Goal: Information Seeking & Learning: Learn about a topic

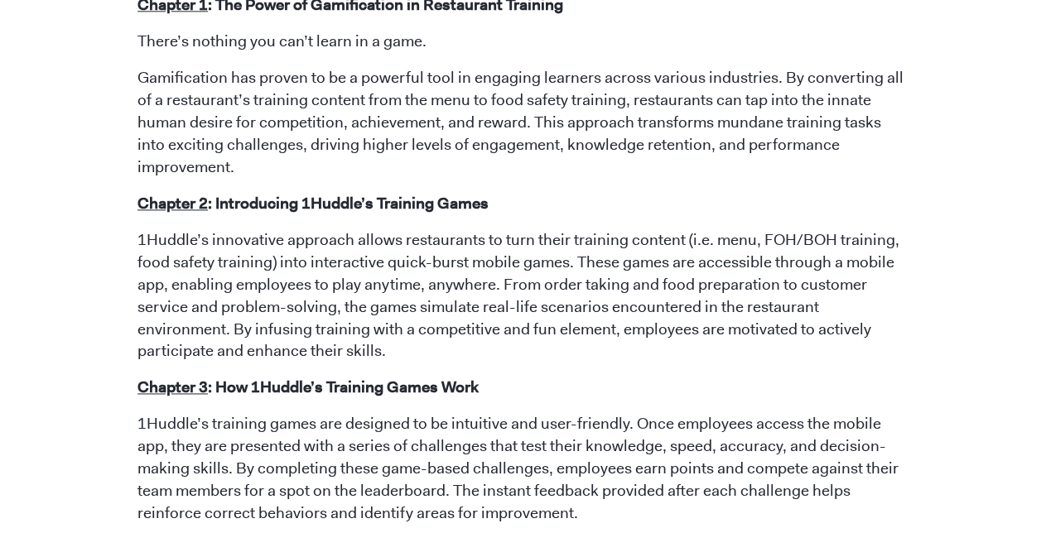
scroll to position [993, 0]
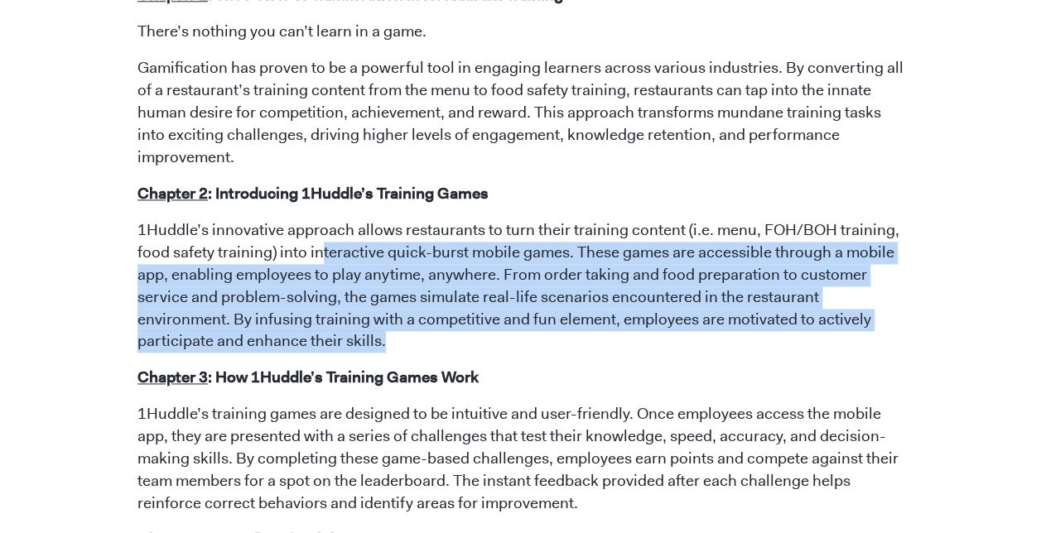
drag, startPoint x: 320, startPoint y: 245, endPoint x: 906, endPoint y: 349, distance: 595.3
click at [906, 349] on div "June 08, 2023 Fast Food Olympics: Turn Your Restaurant Training into Games for …" at bounding box center [521, 507] width 944 height 2748
click at [657, 344] on p "1Huddle’s innovative approach allows restaurants to turn their training content…" at bounding box center [520, 286] width 766 height 134
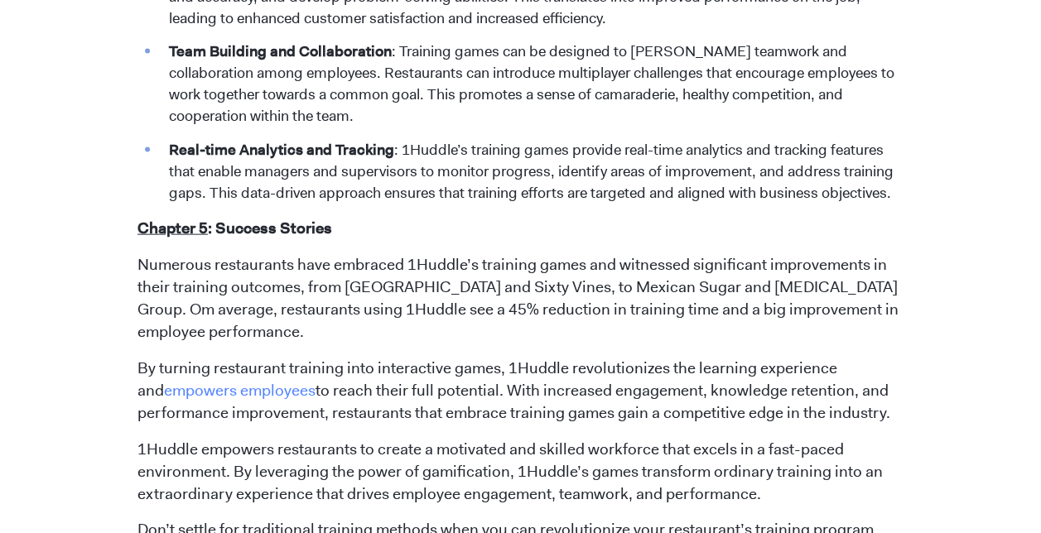
scroll to position [1738, 0]
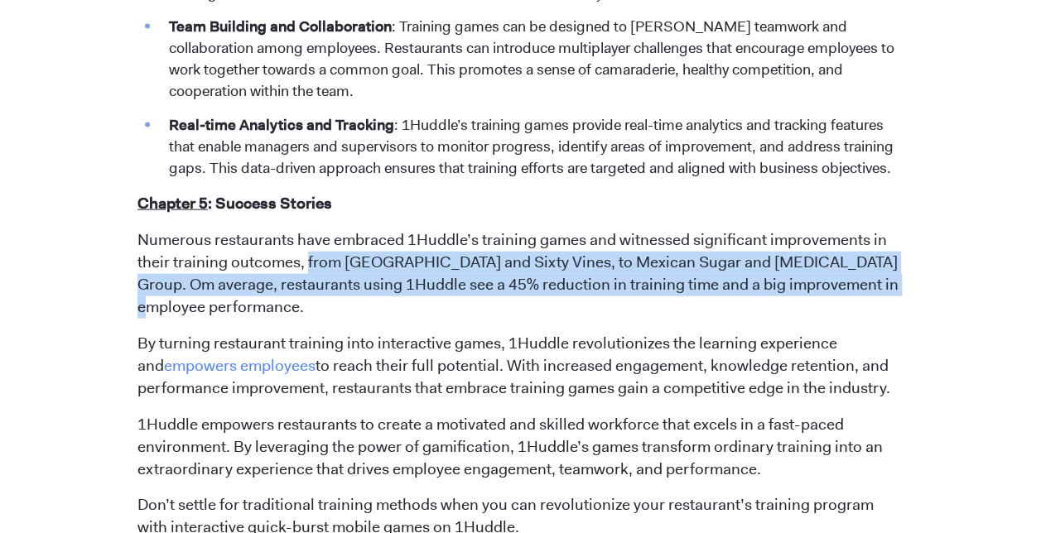
drag, startPoint x: 421, startPoint y: 307, endPoint x: 306, endPoint y: 257, distance: 125.3
click at [306, 257] on p "Numerous restaurants have embraced 1Huddle’s training games and witnessed signi…" at bounding box center [520, 273] width 766 height 89
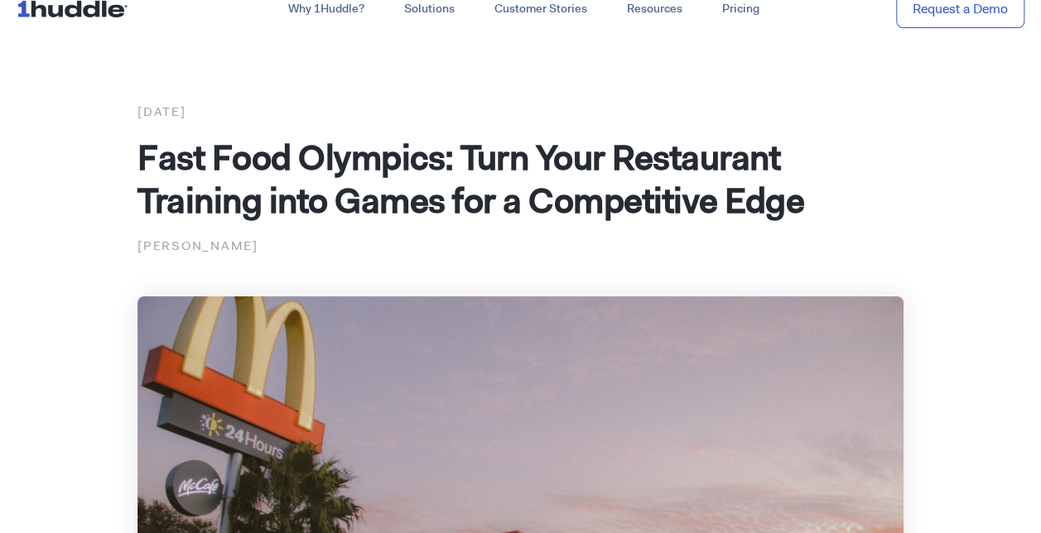
scroll to position [0, 0]
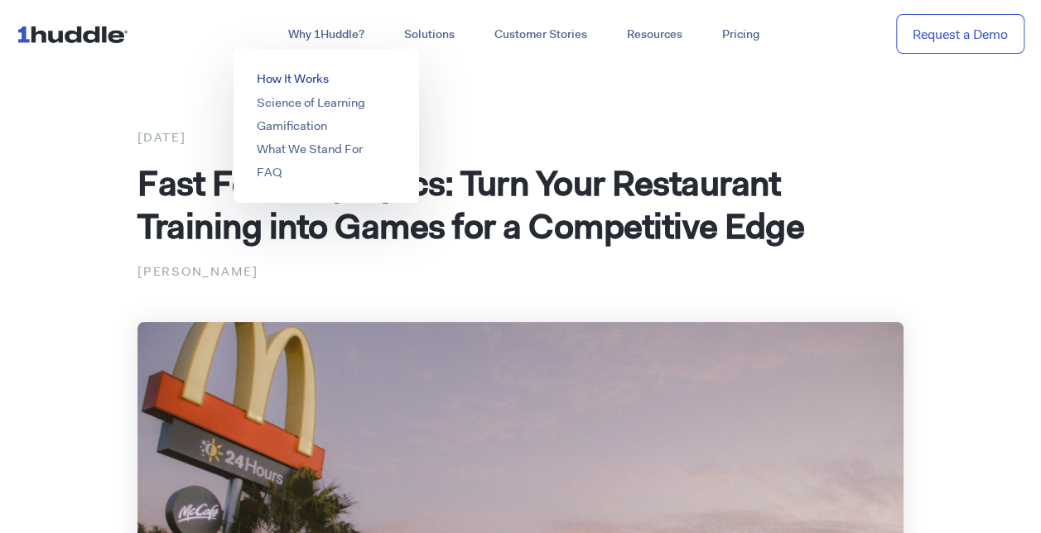
click at [304, 79] on link "How It Works" at bounding box center [293, 78] width 72 height 17
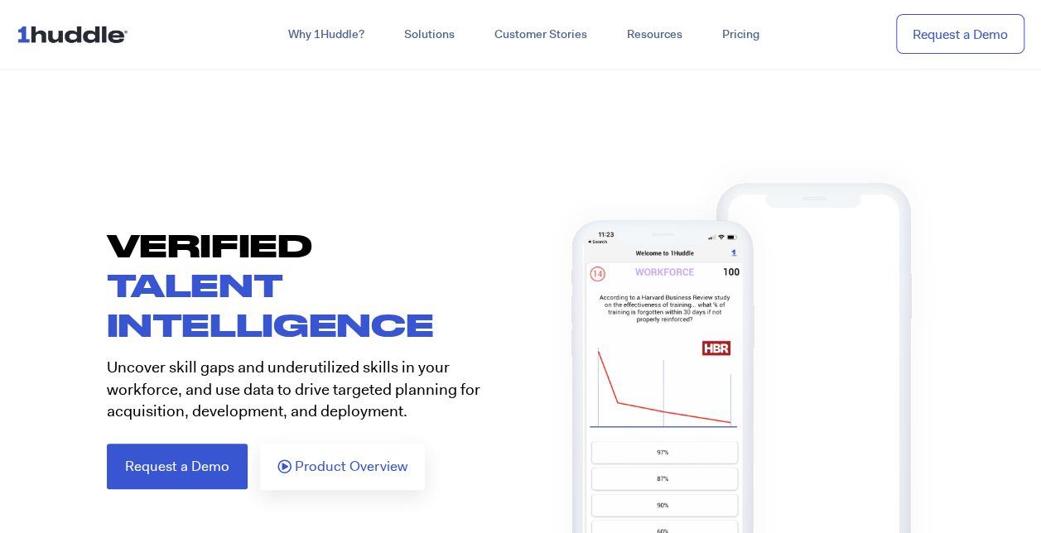
scroll to position [83, 0]
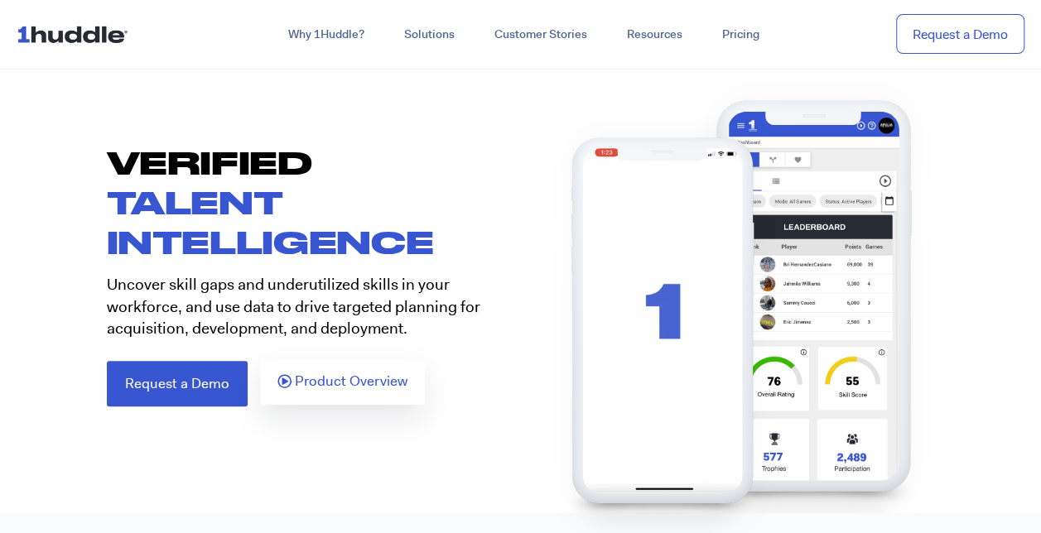
click at [389, 399] on link "Product Overview" at bounding box center [342, 381] width 165 height 46
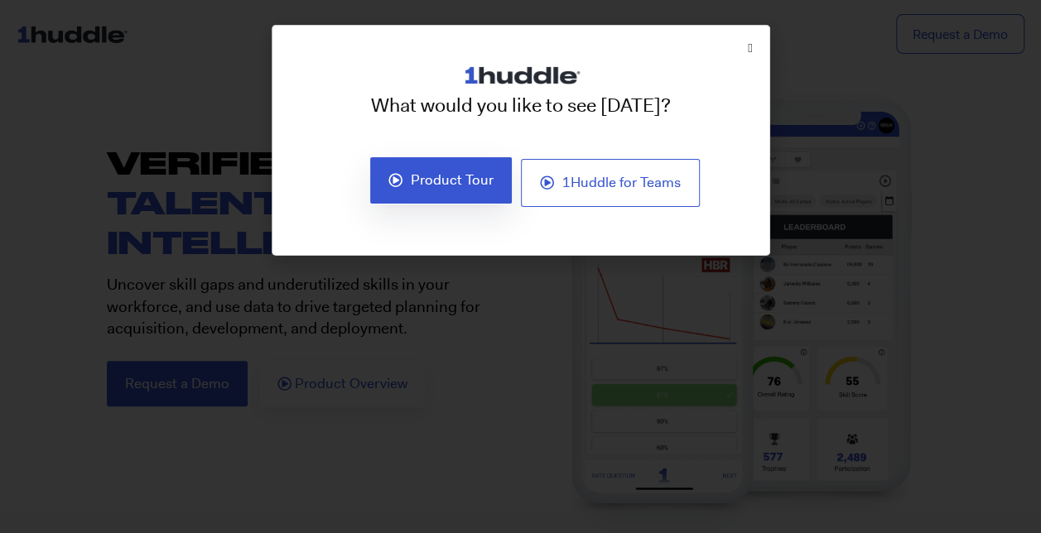
click at [459, 197] on link "Product Tour" at bounding box center [440, 180] width 143 height 48
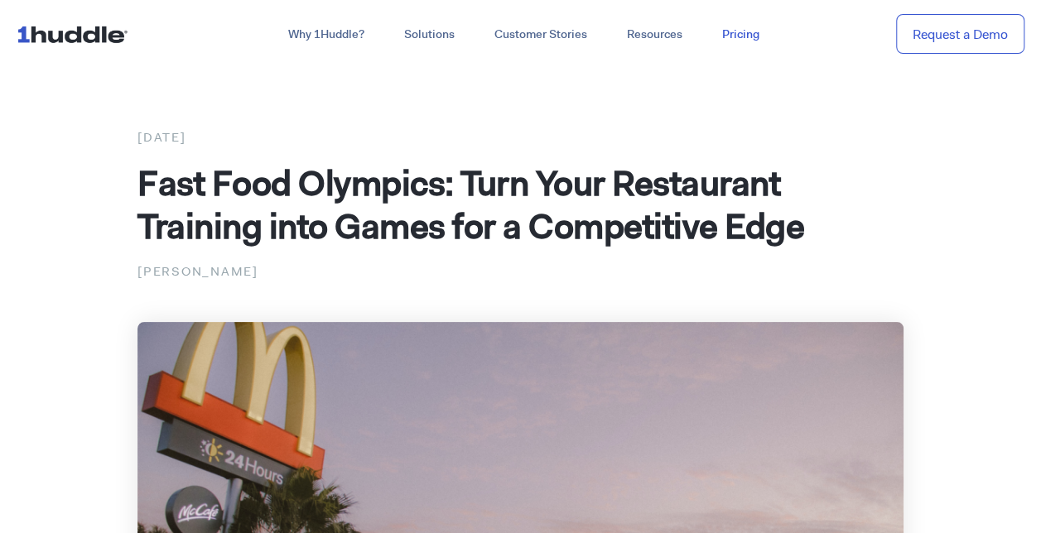
click at [737, 43] on link "Pricing" at bounding box center [740, 35] width 77 height 30
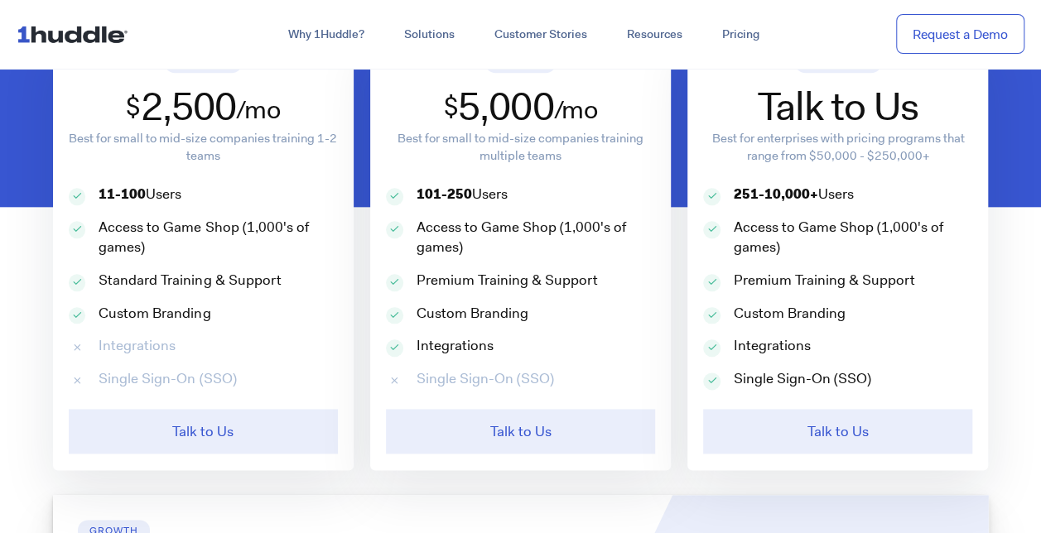
scroll to position [745, 0]
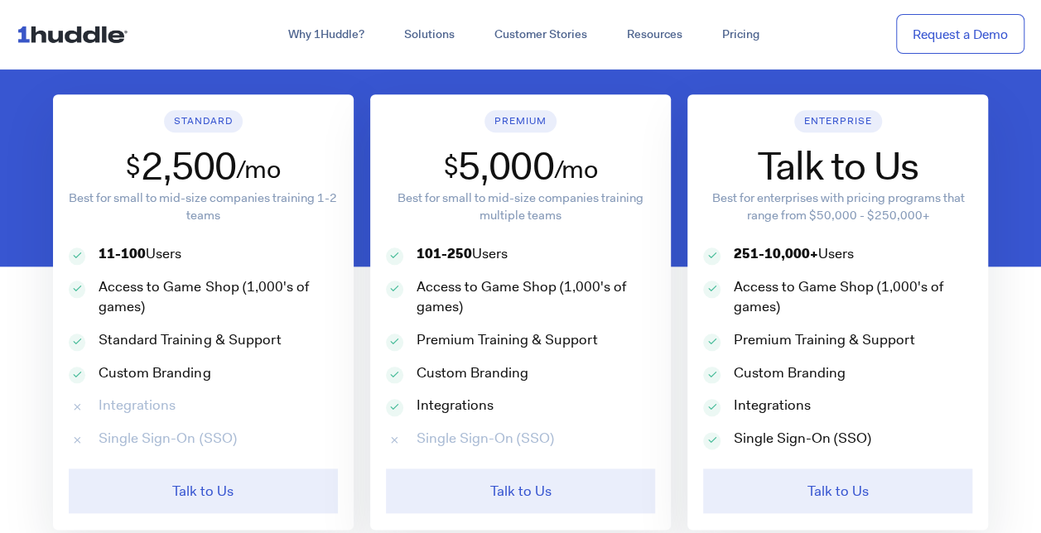
drag, startPoint x: 571, startPoint y: 220, endPoint x: 435, endPoint y: 150, distance: 153.6
click at [435, 150] on div "Premium $ 5,000 /mo Best for small to mid-size companies training multiple team…" at bounding box center [520, 311] width 300 height 435
drag, startPoint x: 435, startPoint y: 150, endPoint x: 499, endPoint y: 271, distance: 137.0
click at [499, 271] on div "101-250 Users" at bounding box center [520, 260] width 269 height 33
drag, startPoint x: 499, startPoint y: 271, endPoint x: 420, endPoint y: 293, distance: 82.6
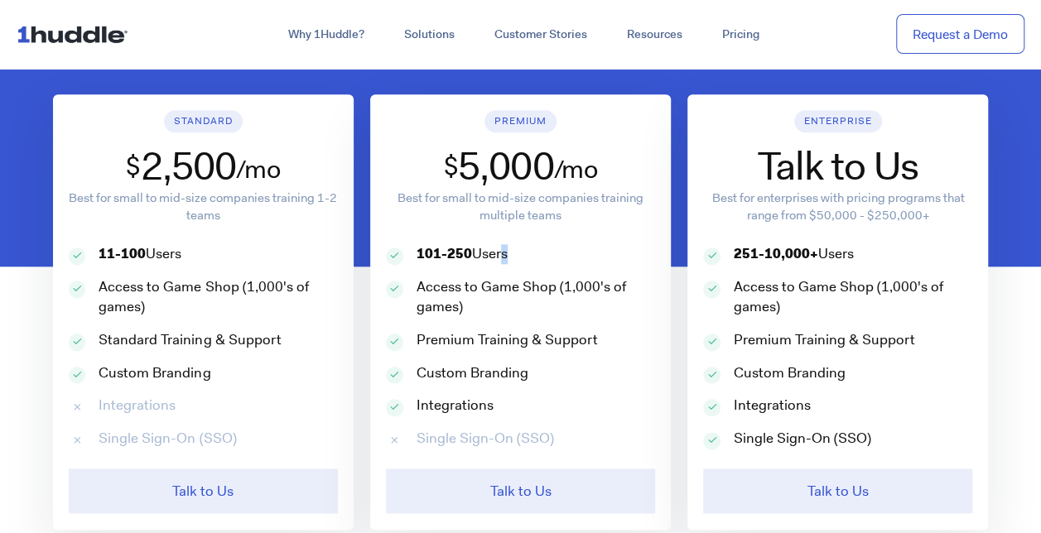
click at [420, 293] on p "Access to Game Shop (1,000's of games)" at bounding box center [535, 297] width 238 height 40
drag, startPoint x: 882, startPoint y: 432, endPoint x: 720, endPoint y: 167, distance: 310.6
click at [720, 167] on div "Enterprise Talk to Us Best for enterprises with pricing programs that range fro…" at bounding box center [837, 311] width 300 height 435
drag, startPoint x: 720, startPoint y: 167, endPoint x: 810, endPoint y: 220, distance: 103.9
click at [810, 220] on p "Best for enterprises with pricing programs that range from $50,000 - $250,000+" at bounding box center [837, 207] width 269 height 35
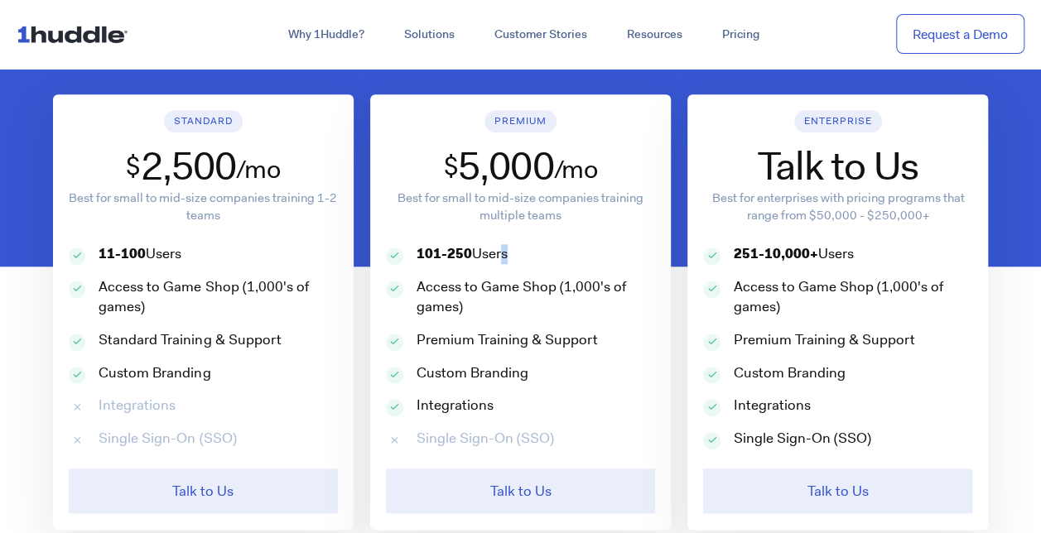
click at [936, 213] on p "Best for enterprises with pricing programs that range from $50,000 - $250,000+" at bounding box center [837, 207] width 269 height 35
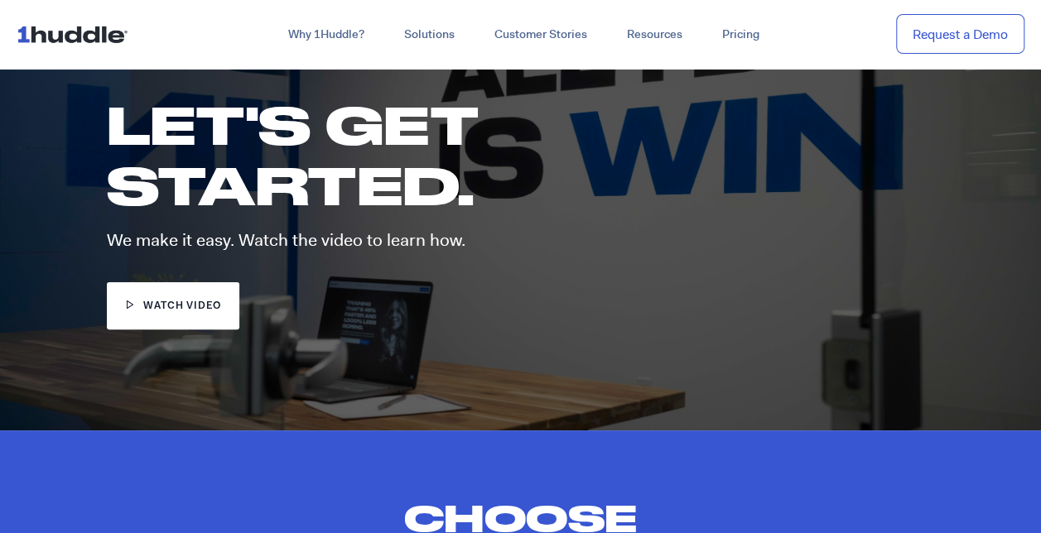
scroll to position [0, 0]
